Goal: Check status: Check status

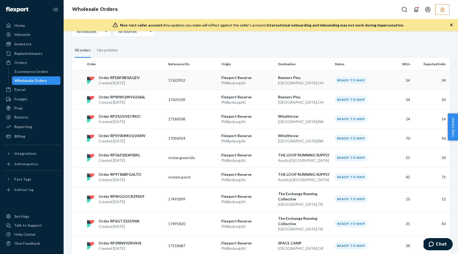
scroll to position [32, 0]
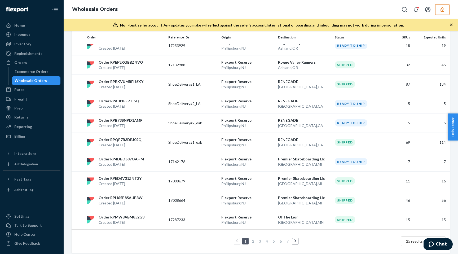
scroll to position [380, 0]
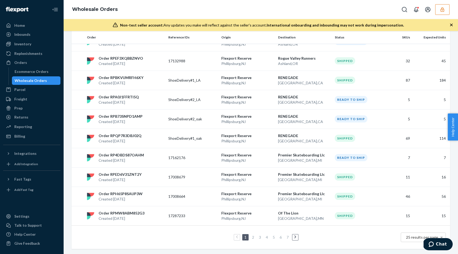
click at [254, 238] on link "2" at bounding box center [253, 237] width 4 height 5
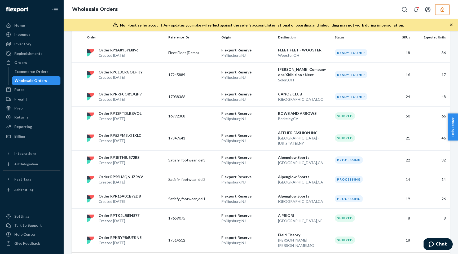
scroll to position [370, 0]
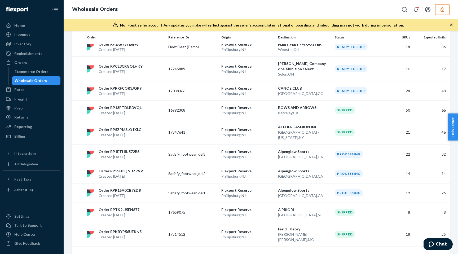
click at [259, 254] on link "3" at bounding box center [260, 258] width 4 height 5
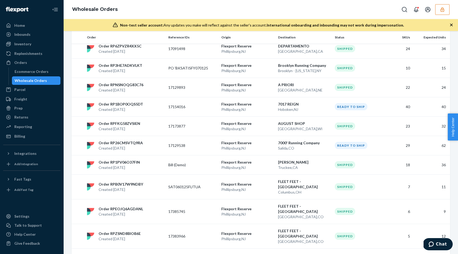
scroll to position [0, 0]
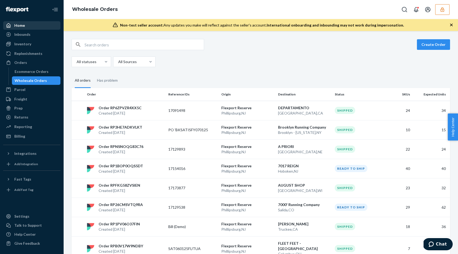
click at [32, 25] on div "Home" at bounding box center [32, 25] width 56 height 7
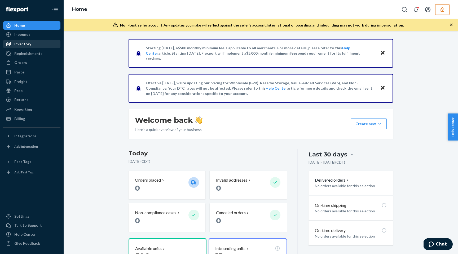
click at [31, 45] on div "Inventory" at bounding box center [32, 43] width 56 height 7
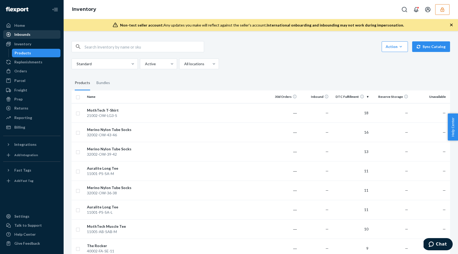
click at [30, 34] on div "Inbounds" at bounding box center [32, 34] width 56 height 7
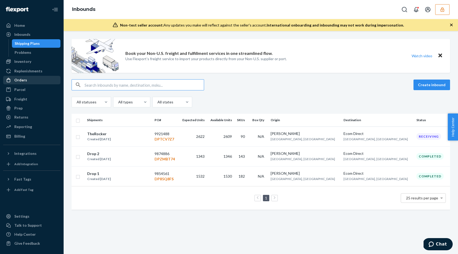
click at [32, 79] on div "Orders" at bounding box center [32, 79] width 56 height 7
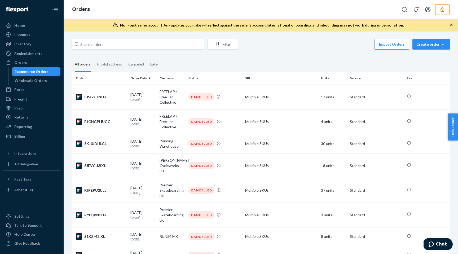
click at [443, 13] on button "button" at bounding box center [442, 9] width 14 height 11
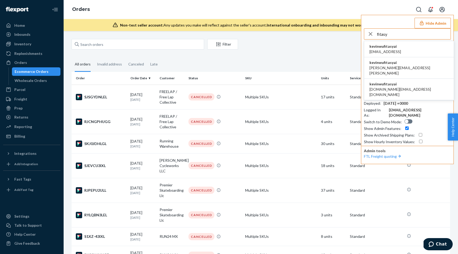
type input "fitasy"
click at [390, 52] on span "jian.gong@fitasy.ai" at bounding box center [385, 51] width 32 height 5
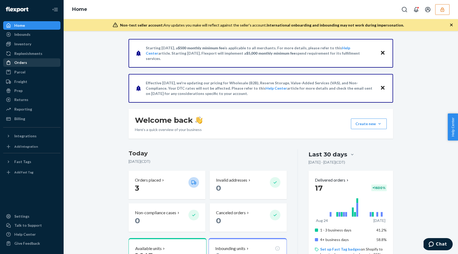
click at [23, 63] on div "Orders" at bounding box center [20, 62] width 13 height 5
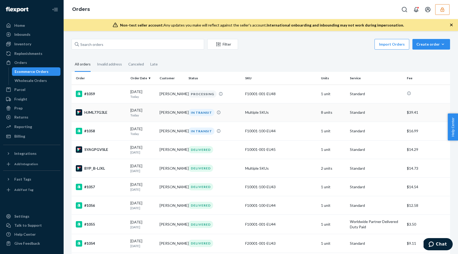
click at [242, 115] on td "IN TRANSIT" at bounding box center [214, 112] width 57 height 19
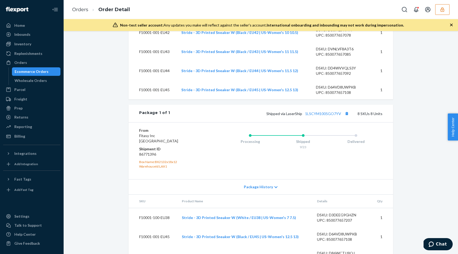
scroll to position [279, 0]
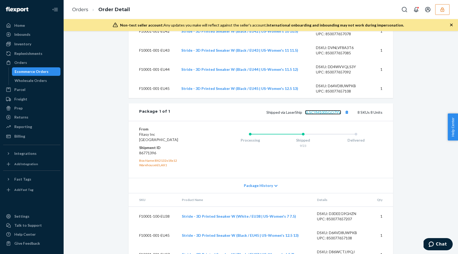
click at [320, 114] on link "1LSCYM1005GO7YV" at bounding box center [323, 112] width 36 height 5
click at [31, 75] on div "Ecommerce Orders" at bounding box center [36, 71] width 48 height 7
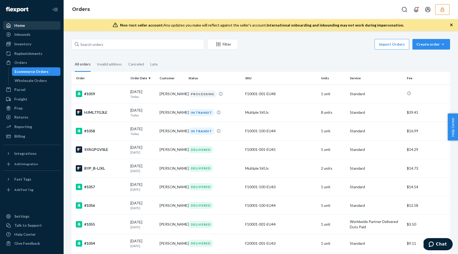
click at [46, 23] on div "Home" at bounding box center [32, 25] width 56 height 7
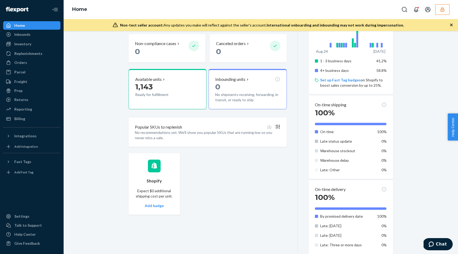
scroll to position [169, 0]
click at [19, 65] on div "Orders" at bounding box center [20, 62] width 13 height 5
